Goal: Information Seeking & Learning: Learn about a topic

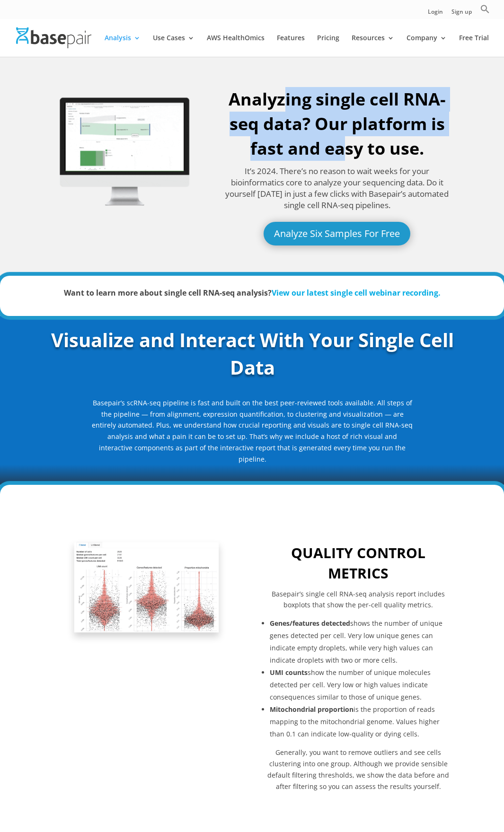
drag, startPoint x: 285, startPoint y: 95, endPoint x: 340, endPoint y: 162, distance: 87.3
click at [340, 162] on h1 "Analyzing single cell RNA-seq data? Our platform is fast and easy to use." at bounding box center [336, 126] width 233 height 79
click at [341, 161] on h1 "Analyzing single cell RNA-seq data? Our platform is fast and easy to use." at bounding box center [336, 126] width 233 height 79
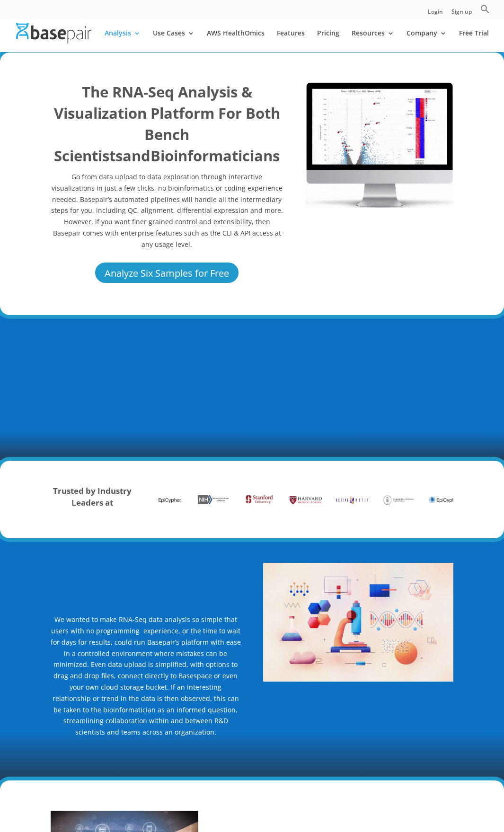
click at [386, 154] on img at bounding box center [379, 144] width 148 height 126
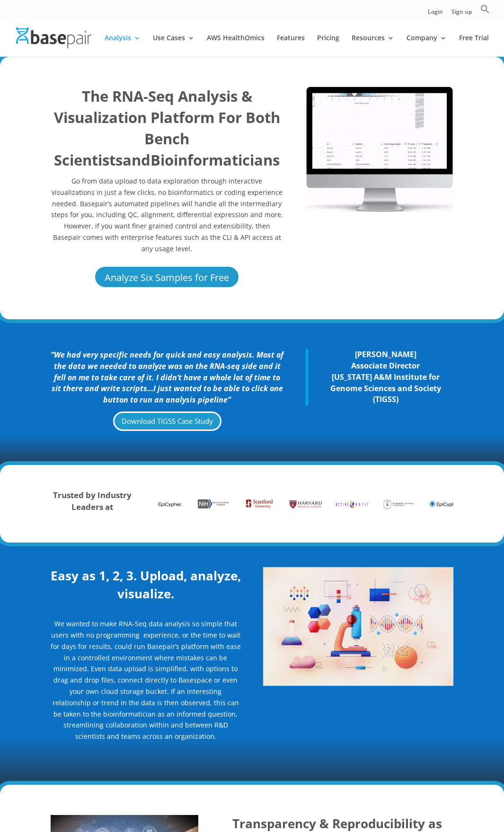
click at [386, 154] on img at bounding box center [379, 149] width 148 height 126
